Goal: Answer question/provide support

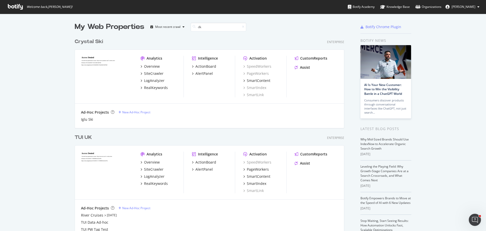
scroll to position [115, 270]
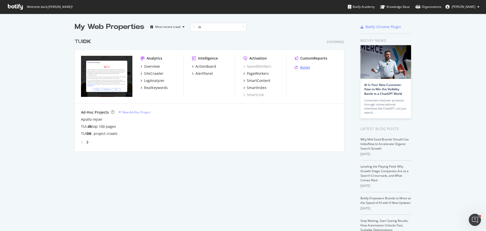
type input "dk"
click at [305, 67] on div "Assist" at bounding box center [305, 67] width 10 height 5
